Goal: Check status: Check status

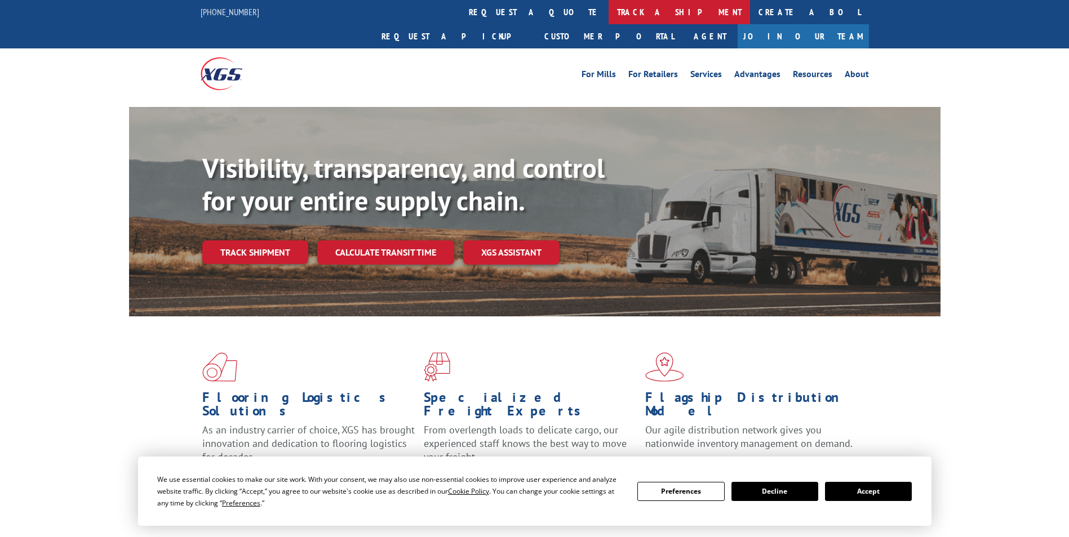
click at [608, 11] on link "track a shipment" at bounding box center [678, 12] width 141 height 24
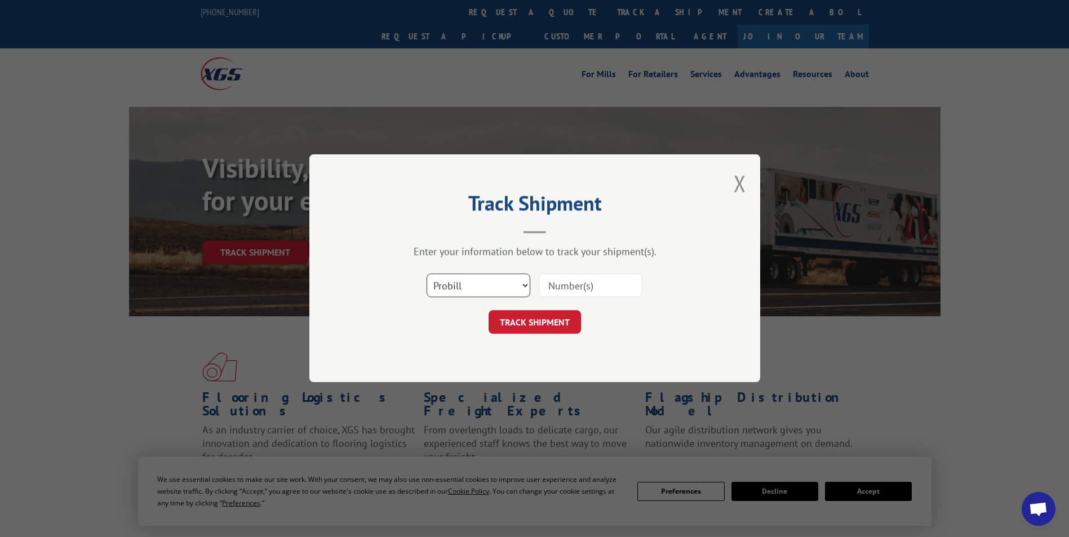
drag, startPoint x: 454, startPoint y: 280, endPoint x: 453, endPoint y: 286, distance: 6.3
click at [454, 280] on select "Select category... Probill BOL PO" at bounding box center [478, 286] width 104 height 24
click at [426, 274] on select "Select category... Probill BOL PO" at bounding box center [478, 286] width 104 height 24
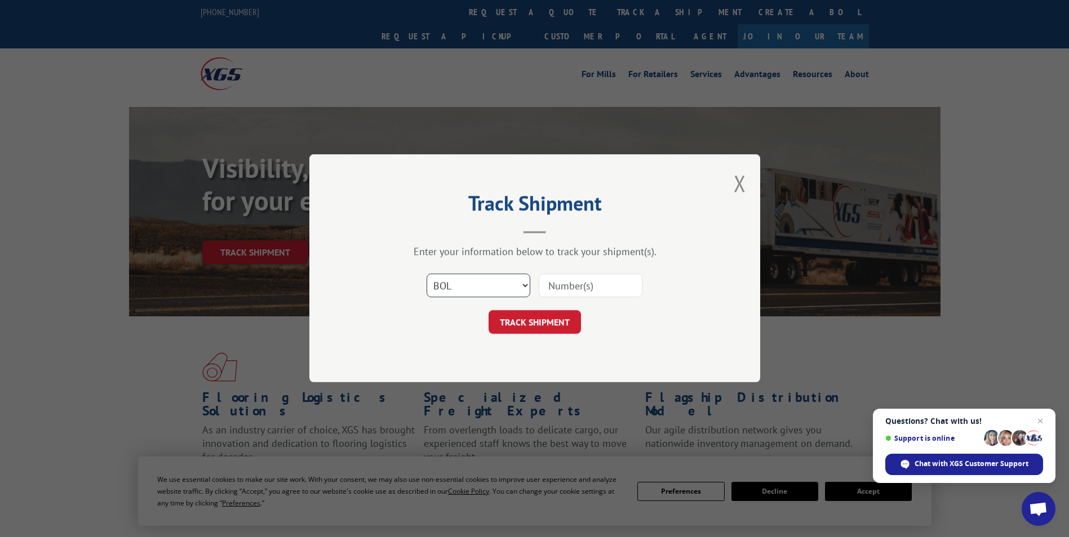
drag, startPoint x: 470, startPoint y: 280, endPoint x: 462, endPoint y: 297, distance: 19.2
click at [470, 280] on select "Select category... Probill BOL PO" at bounding box center [478, 286] width 104 height 24
select select "po"
click at [426, 274] on select "Select category... Probill BOL PO" at bounding box center [478, 286] width 104 height 24
paste input "68546574"
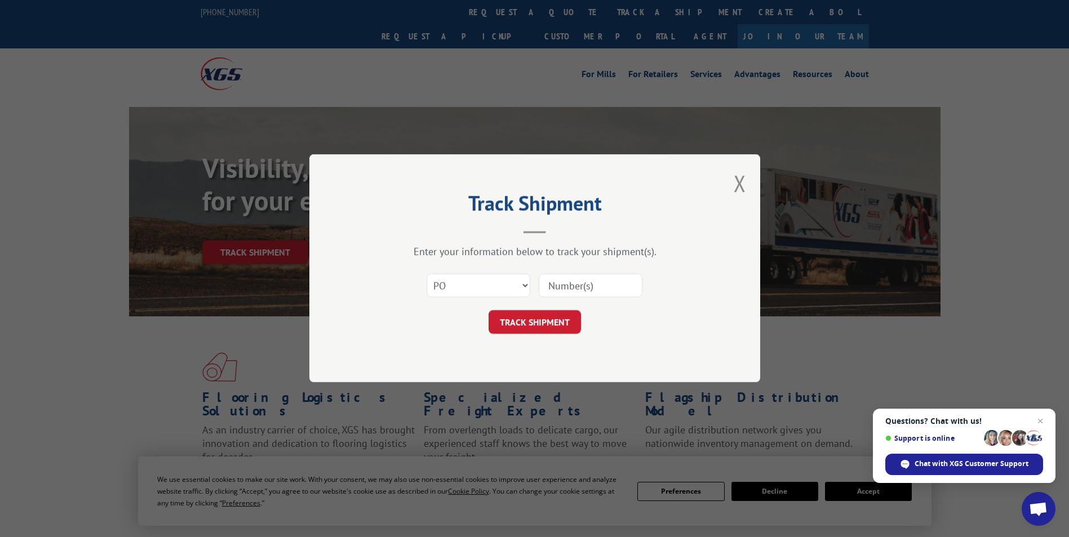
type input "68546574"
click at [529, 325] on button "TRACK SHIPMENT" at bounding box center [534, 323] width 92 height 24
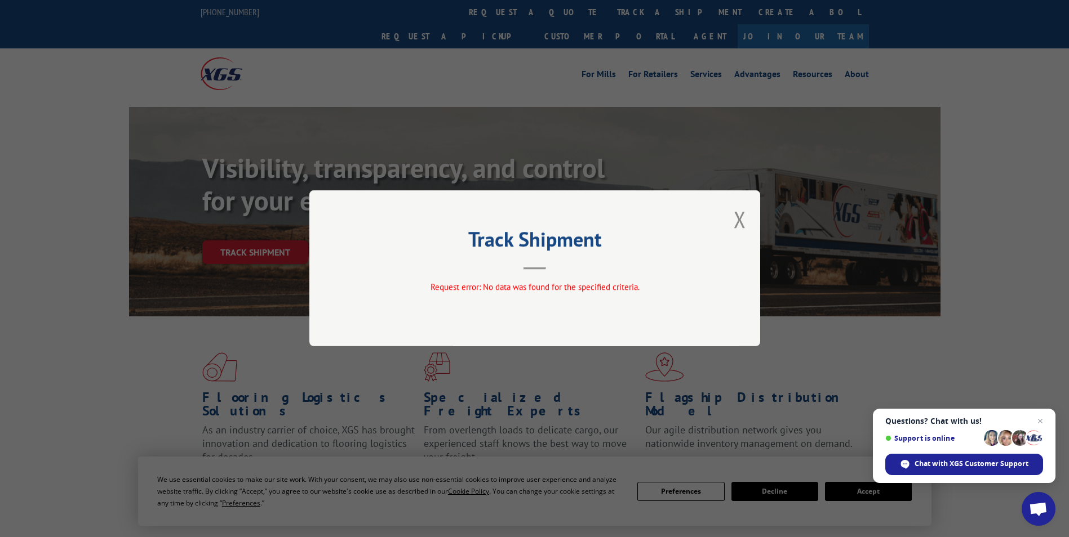
click at [740, 201] on div "Track Shipment Request error: No data was found for the specified criteria." at bounding box center [534, 268] width 451 height 156
click at [730, 217] on div "Track Shipment Request error: No data was found for the specified criteria." at bounding box center [534, 268] width 451 height 156
click at [741, 221] on button "Close modal" at bounding box center [739, 219] width 12 height 30
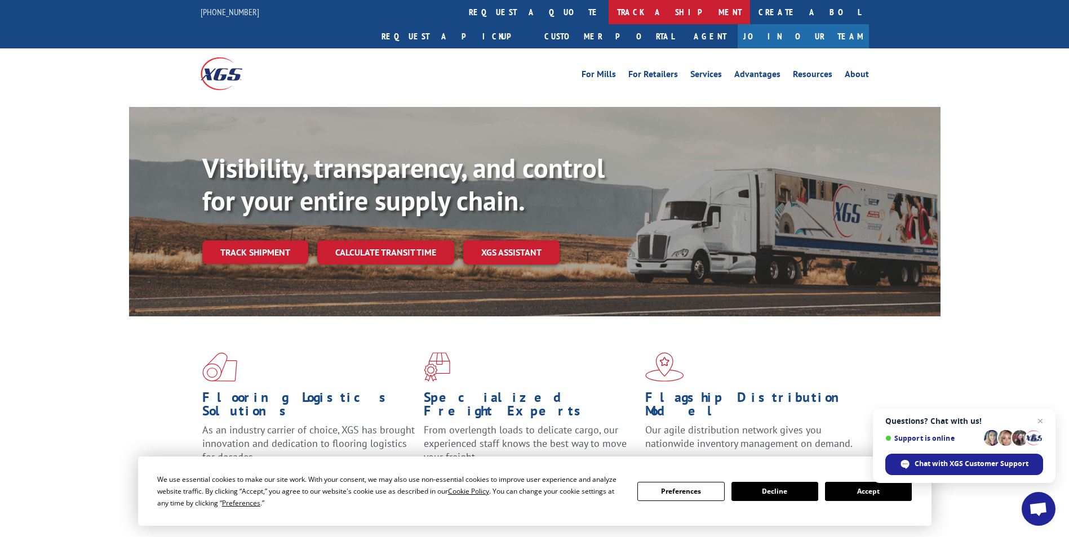
click at [608, 11] on link "track a shipment" at bounding box center [678, 12] width 141 height 24
click at [0, 0] on div "Track Shipment Enter your information below to track your shipment(s). Select c…" at bounding box center [0, 0] width 0 height 0
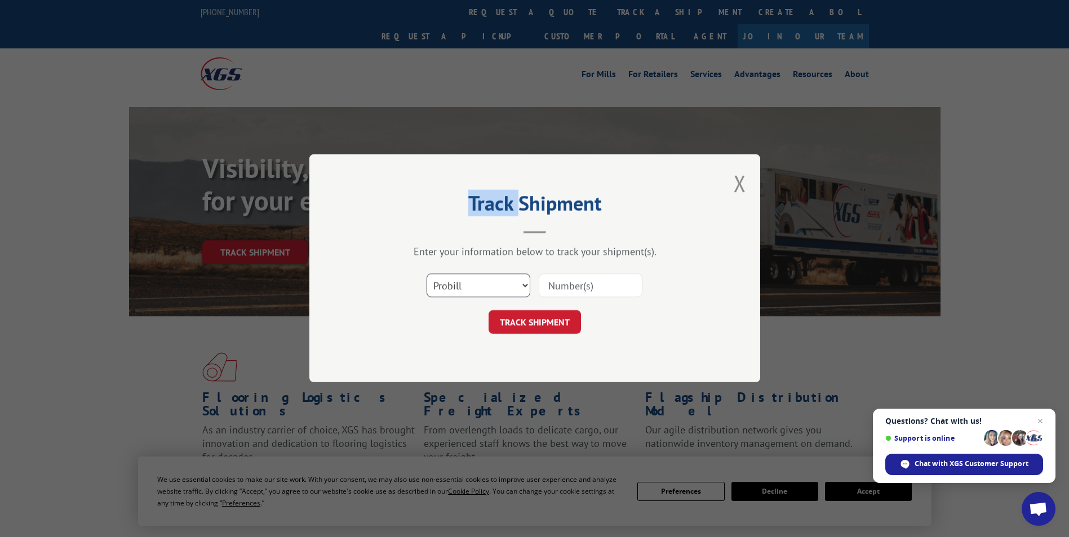
click at [491, 287] on select "Select category... Probill BOL PO" at bounding box center [478, 286] width 104 height 24
select select "po"
click at [426, 274] on select "Select category... Probill BOL PO" at bounding box center [478, 286] width 104 height 24
paste input "68468045."
type input "68468045"
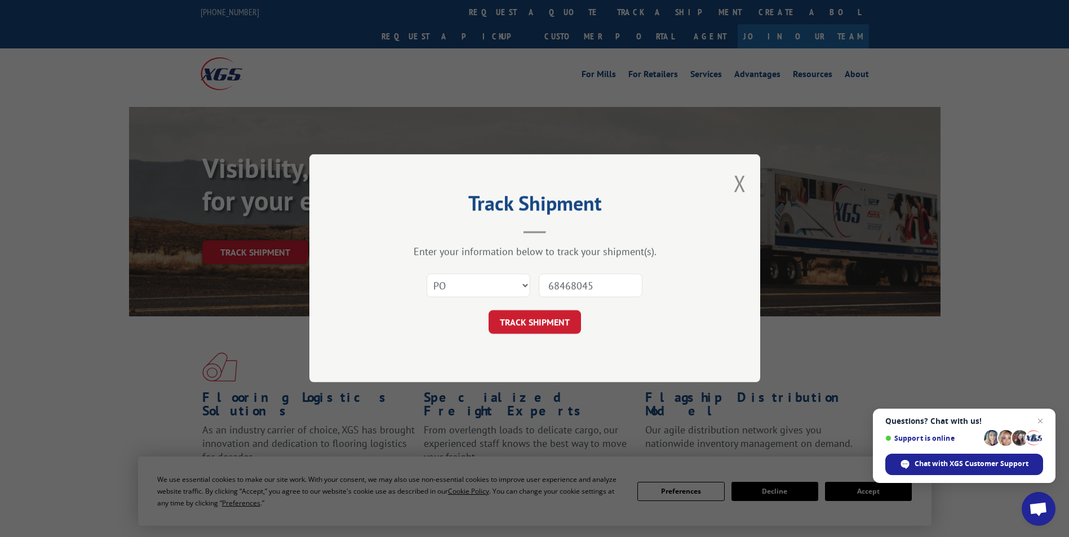
click button "TRACK SHIPMENT" at bounding box center [534, 323] width 92 height 24
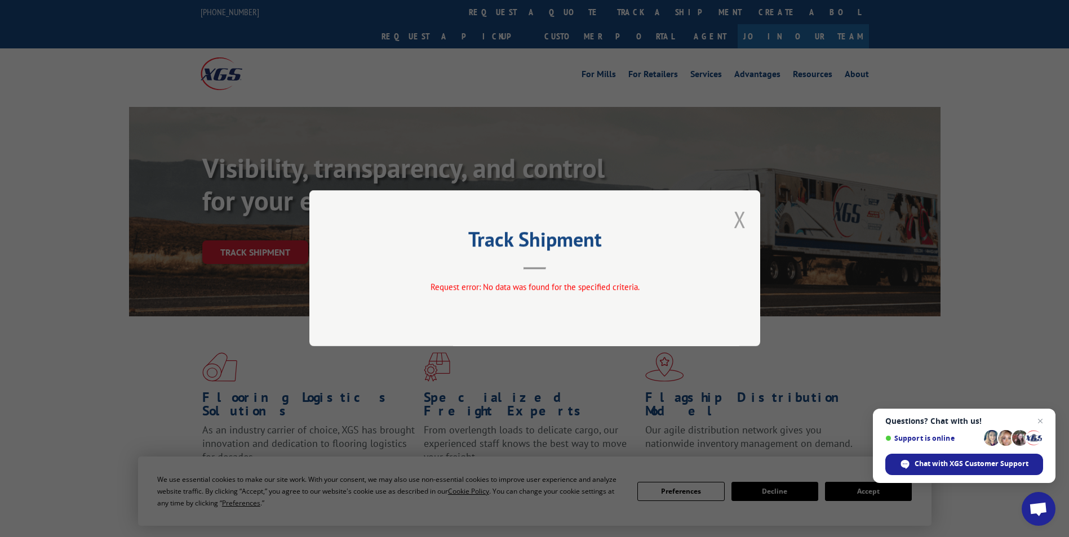
click at [740, 217] on button "Close modal" at bounding box center [739, 219] width 12 height 30
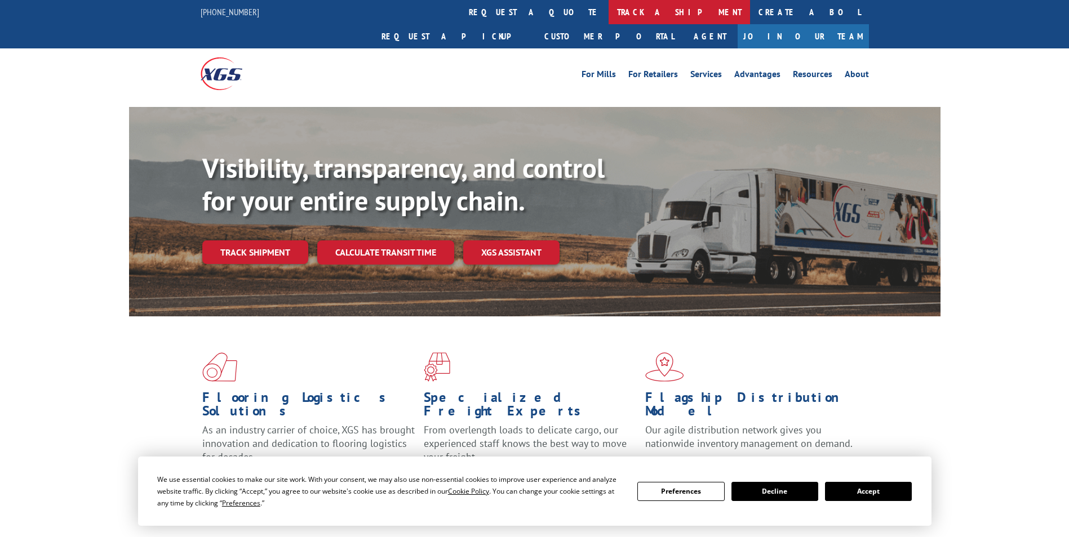
click at [608, 10] on link "track a shipment" at bounding box center [678, 12] width 141 height 24
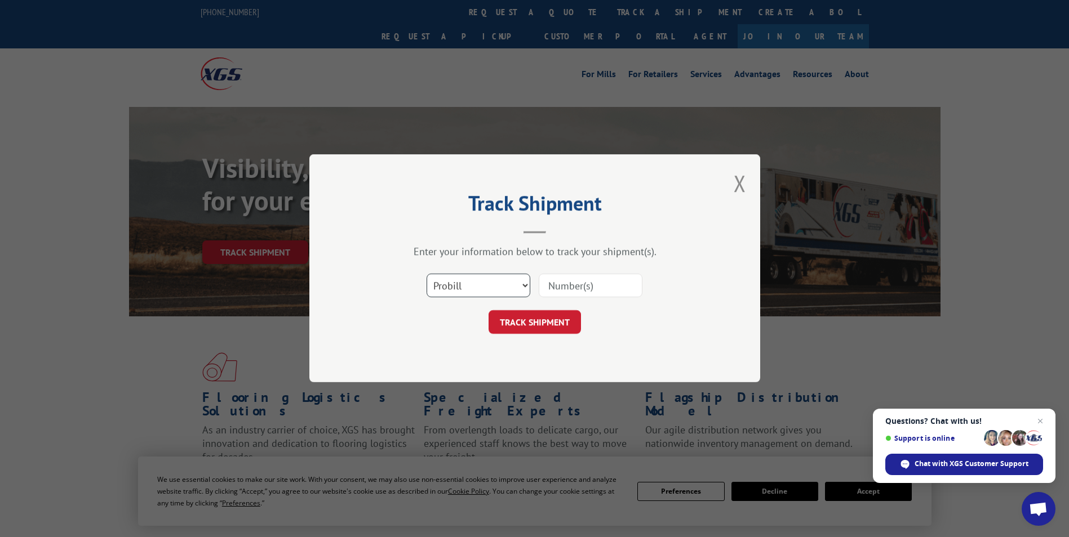
click at [447, 283] on select "Select category... Probill BOL PO" at bounding box center [478, 286] width 104 height 24
select select "po"
click at [426, 274] on select "Select category... Probill BOL PO" at bounding box center [478, 286] width 104 height 24
paste input "71530207"
type input "71530207"
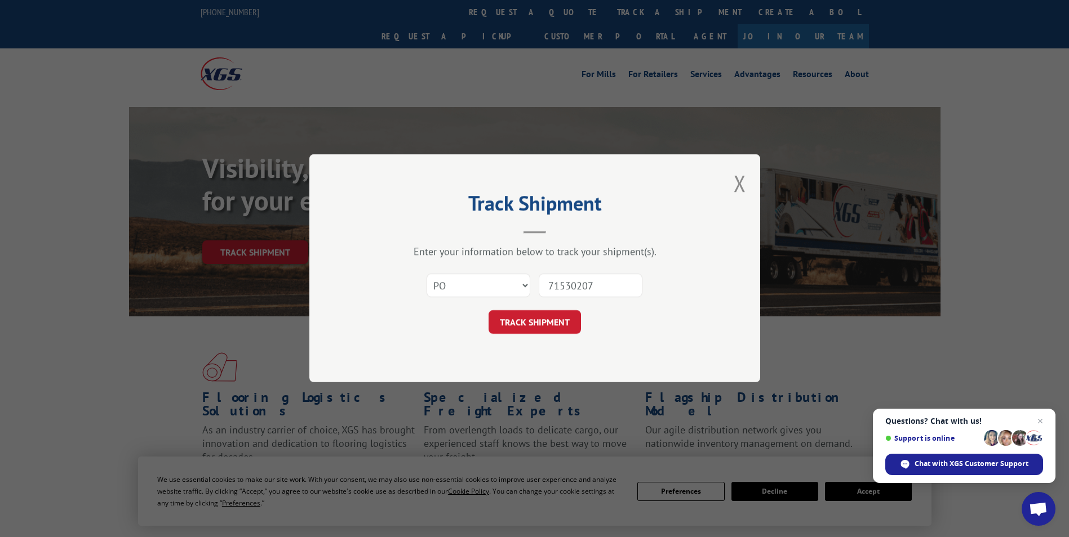
click at [568, 281] on input "71530207" at bounding box center [590, 286] width 104 height 24
click at [549, 287] on input at bounding box center [590, 286] width 104 height 24
paste input "71530207"
click at [566, 287] on input "71530207" at bounding box center [590, 286] width 104 height 24
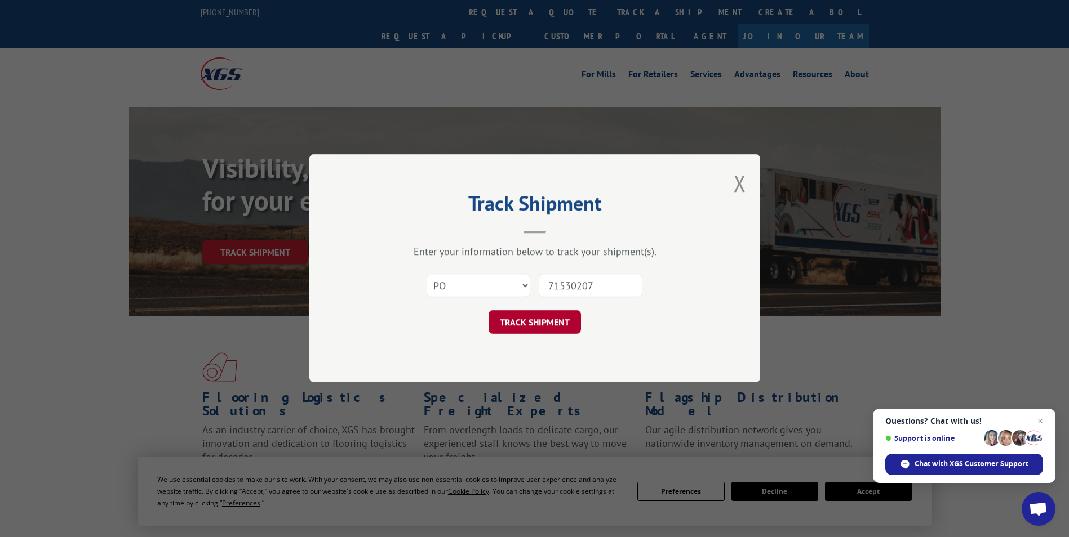
click at [552, 318] on button "TRACK SHIPMENT" at bounding box center [534, 323] width 92 height 24
click at [607, 281] on input "71530207" at bounding box center [590, 286] width 104 height 24
click at [524, 324] on button "TRACK SHIPMENT" at bounding box center [534, 323] width 92 height 24
type input "7"
paste input "71530207"
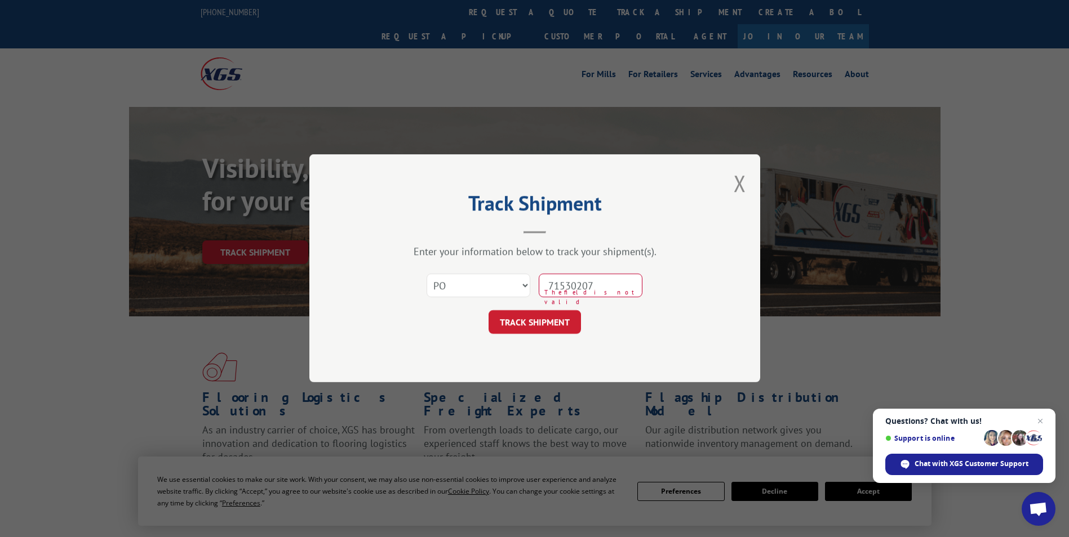
click at [569, 284] on input "71530207" at bounding box center [590, 286] width 104 height 24
click at [568, 288] on input "71530207" at bounding box center [590, 286] width 104 height 24
click at [568, 287] on input "71530207" at bounding box center [590, 286] width 104 height 24
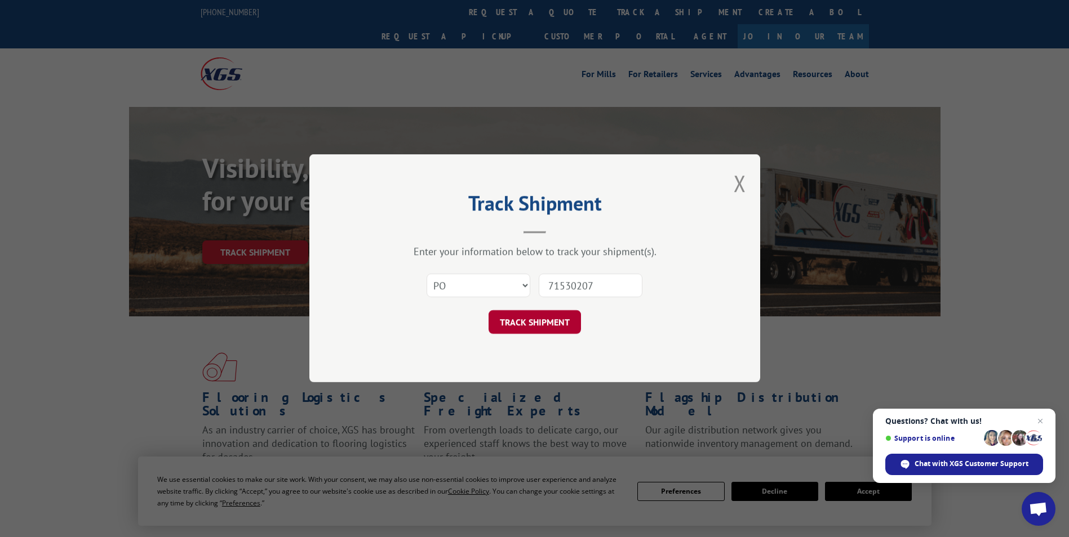
type input "71530207"
click at [549, 318] on button "TRACK SHIPMENT" at bounding box center [534, 323] width 92 height 24
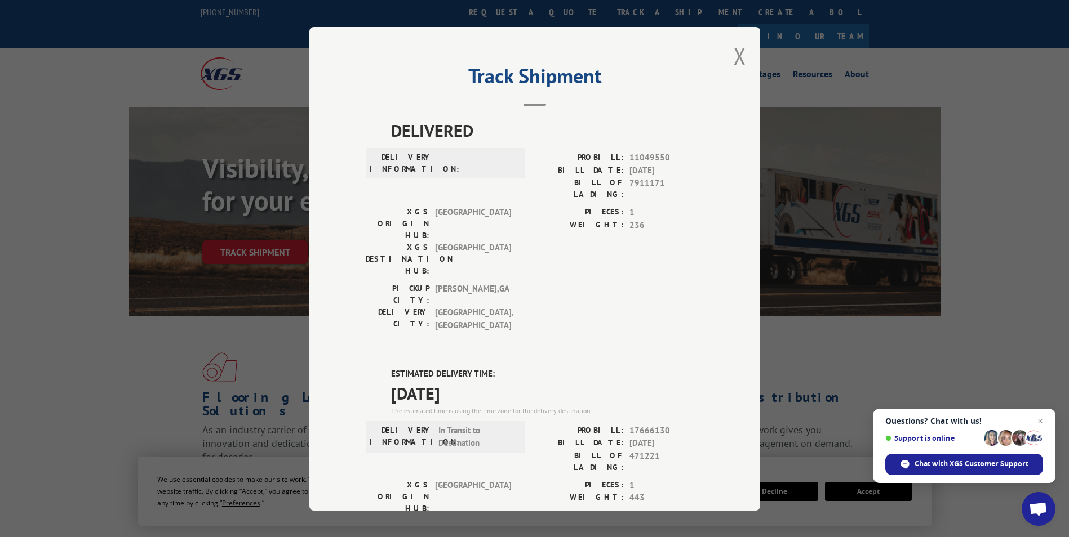
drag, startPoint x: 425, startPoint y: 310, endPoint x: 474, endPoint y: 324, distance: 50.3
click at [474, 368] on div "ESTIMATED DELIVERY TIME: [DATE] The estimated time is using the time zone for t…" at bounding box center [547, 392] width 313 height 48
drag, startPoint x: 474, startPoint y: 324, endPoint x: 491, endPoint y: 318, distance: 18.5
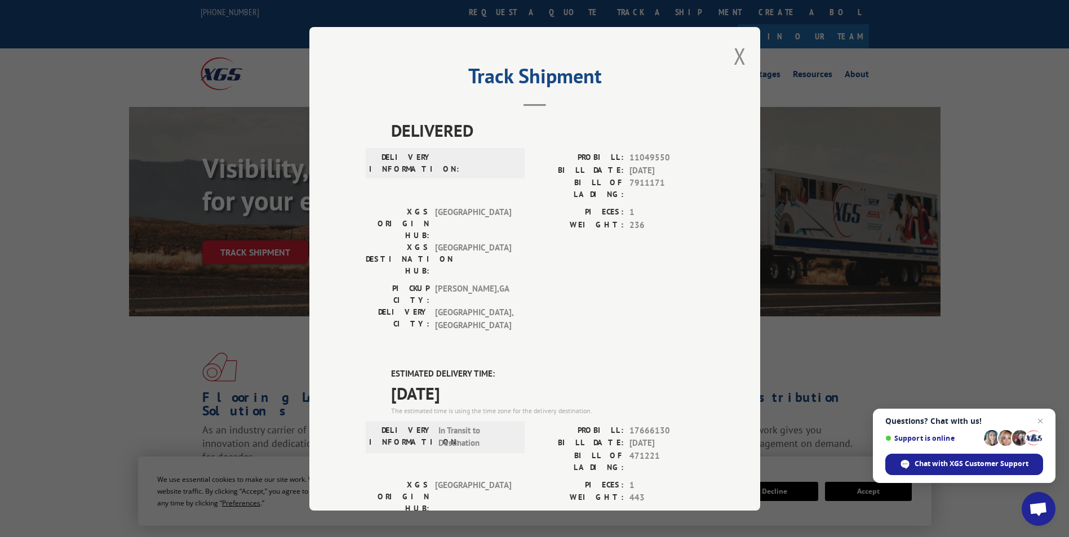
drag, startPoint x: 491, startPoint y: 318, endPoint x: 437, endPoint y: 310, distance: 55.2
copy div "ESTIMATED DELIVERY TIME: [DATE]"
click at [733, 60] on button "Close modal" at bounding box center [739, 56] width 12 height 30
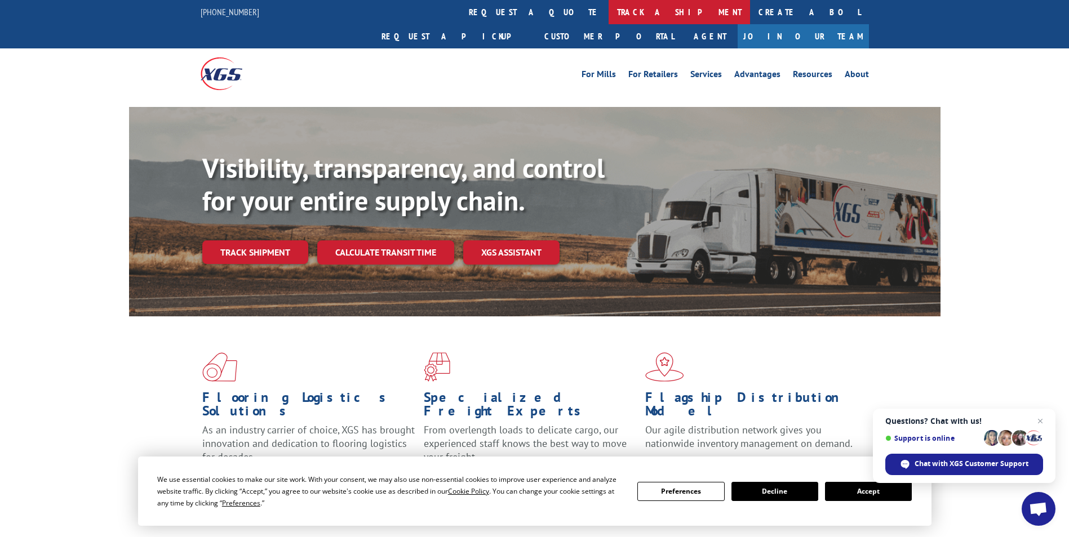
click at [608, 12] on link "track a shipment" at bounding box center [678, 12] width 141 height 24
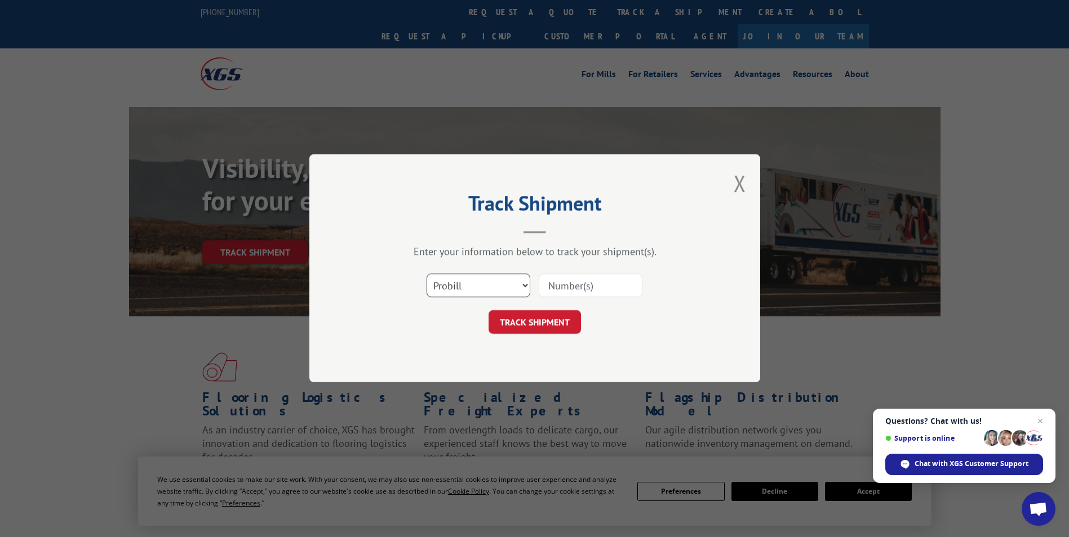
drag, startPoint x: 515, startPoint y: 283, endPoint x: 510, endPoint y: 284, distance: 5.7
click at [514, 283] on select "Select category... Probill BOL PO" at bounding box center [478, 286] width 104 height 24
select select "po"
click at [426, 274] on select "Select category... Probill BOL PO" at bounding box center [478, 286] width 104 height 24
paste input "50547668"
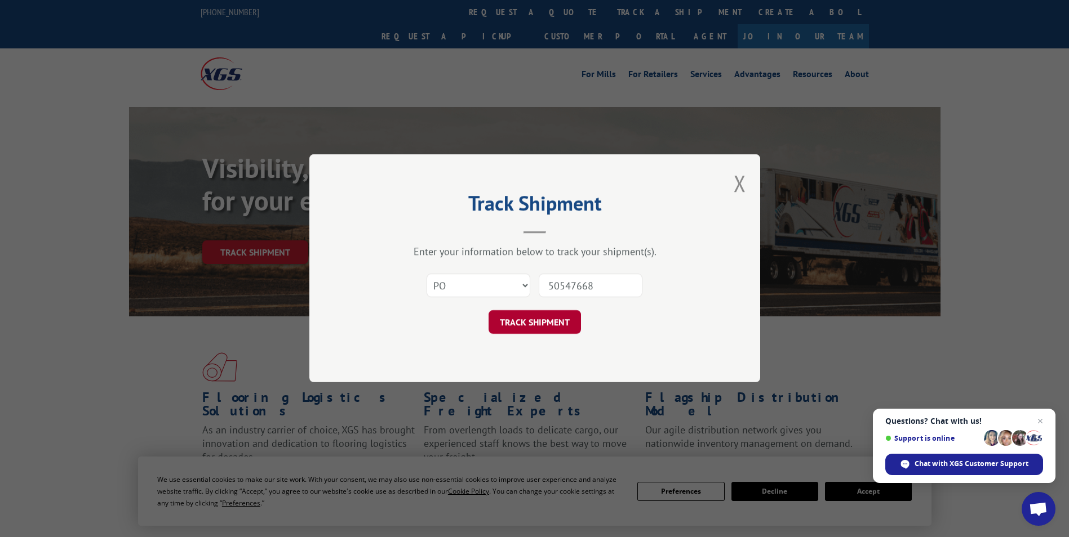
type input "50547668"
click at [519, 325] on button "TRACK SHIPMENT" at bounding box center [534, 323] width 92 height 24
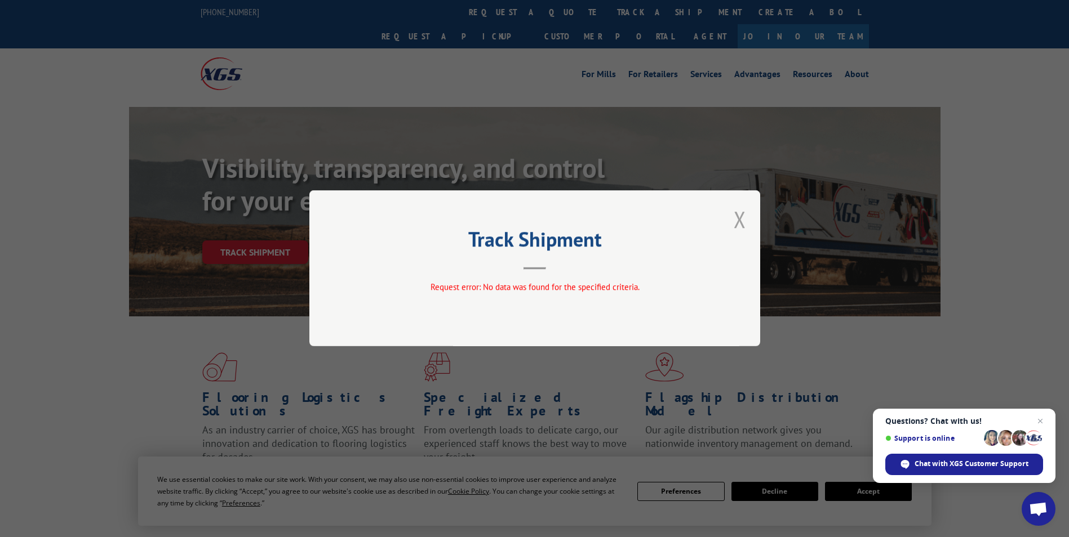
click at [742, 222] on button "Close modal" at bounding box center [739, 219] width 12 height 30
